Goal: Navigation & Orientation: Understand site structure

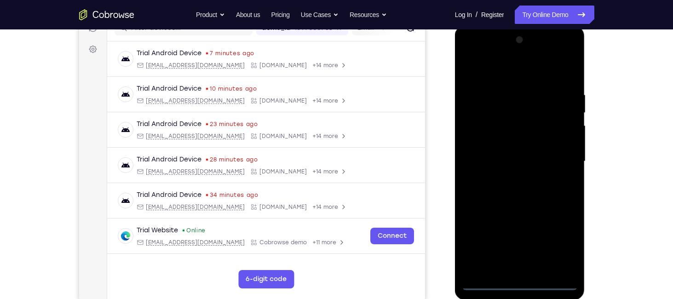
click at [511, 282] on div at bounding box center [520, 162] width 116 height 258
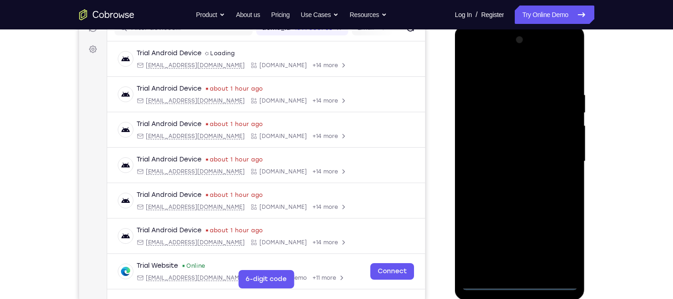
click at [555, 240] on div at bounding box center [520, 162] width 116 height 258
click at [490, 75] on div at bounding box center [520, 162] width 116 height 258
click at [553, 152] on div at bounding box center [520, 162] width 116 height 258
click at [507, 176] on div at bounding box center [520, 162] width 116 height 258
click at [510, 153] on div at bounding box center [520, 162] width 116 height 258
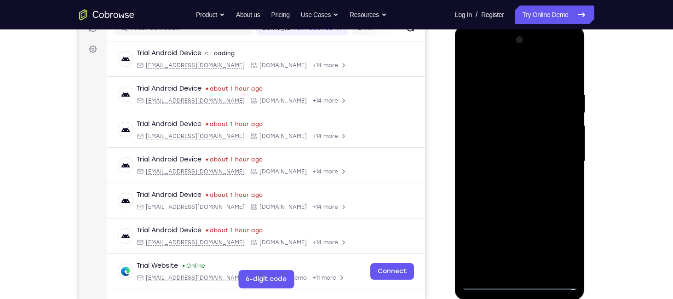
click at [512, 143] on div at bounding box center [520, 162] width 116 height 258
click at [507, 155] on div at bounding box center [520, 162] width 116 height 258
click at [481, 159] on div at bounding box center [520, 162] width 116 height 258
click at [510, 192] on div at bounding box center [520, 162] width 116 height 258
click at [517, 187] on div at bounding box center [520, 162] width 116 height 258
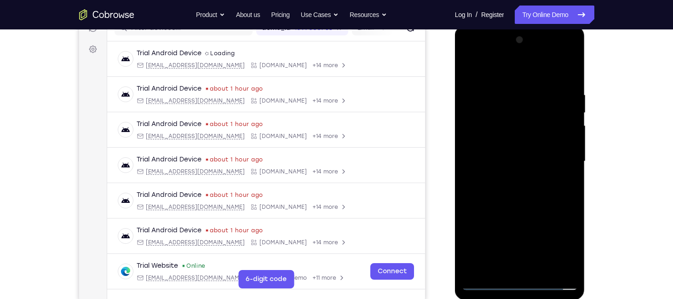
click at [569, 174] on div at bounding box center [520, 162] width 116 height 258
click at [520, 207] on div at bounding box center [520, 162] width 116 height 258
click at [518, 198] on div at bounding box center [520, 162] width 116 height 258
drag, startPoint x: 524, startPoint y: 204, endPoint x: 540, endPoint y: 162, distance: 44.6
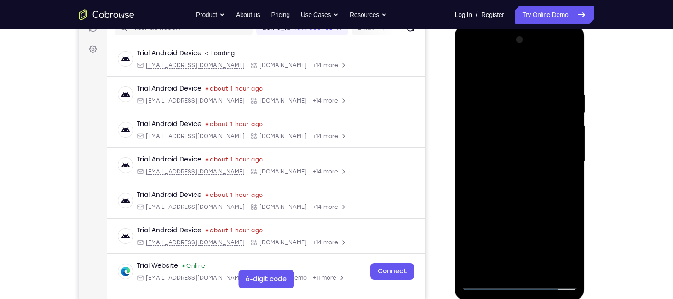
click at [540, 162] on div at bounding box center [520, 162] width 116 height 258
click at [539, 268] on div at bounding box center [520, 162] width 116 height 258
click at [515, 205] on div at bounding box center [520, 162] width 116 height 258
click at [536, 176] on div at bounding box center [520, 162] width 116 height 258
drag, startPoint x: 538, startPoint y: 163, endPoint x: 514, endPoint y: 212, distance: 54.1
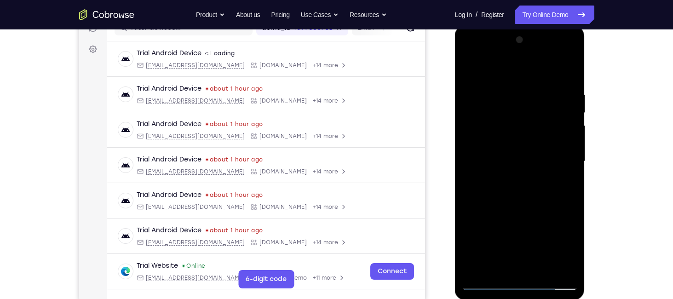
click at [514, 212] on div at bounding box center [520, 162] width 116 height 258
drag, startPoint x: 512, startPoint y: 203, endPoint x: 528, endPoint y: 162, distance: 44.1
click at [528, 162] on div at bounding box center [520, 162] width 116 height 258
click at [464, 106] on div at bounding box center [520, 162] width 116 height 258
click at [532, 168] on div at bounding box center [520, 162] width 116 height 258
